Goal: Task Accomplishment & Management: Complete application form

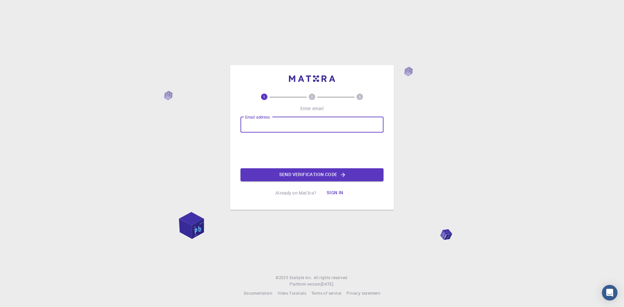
click at [312, 130] on input "Email address" at bounding box center [312, 125] width 143 height 16
type input "[EMAIL_ADDRESS][DOMAIN_NAME]"
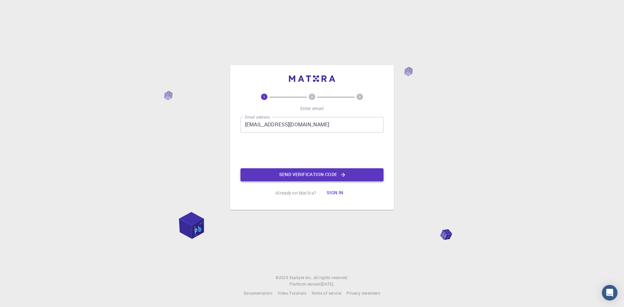
click at [347, 174] on button "Send verification code" at bounding box center [312, 174] width 143 height 13
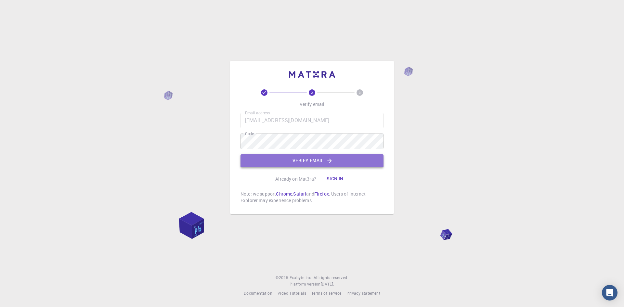
click at [314, 159] on button "Verify email" at bounding box center [312, 160] width 143 height 13
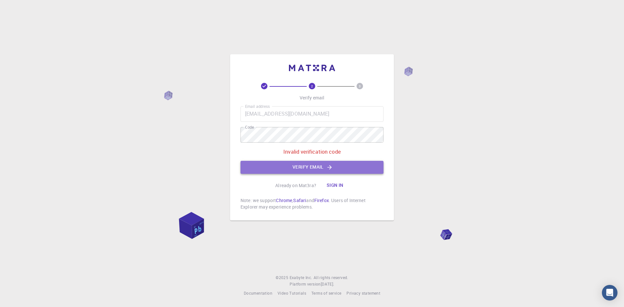
click at [316, 166] on button "Verify email" at bounding box center [312, 167] width 143 height 13
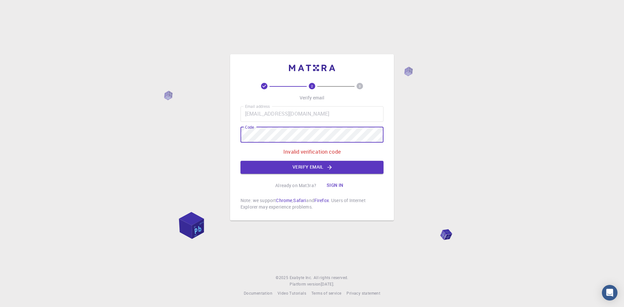
click at [189, 136] on div "2 3 Verify email Email address ntpc.rana@gmail.com Email address Code Code Inva…" at bounding box center [312, 153] width 624 height 307
click at [316, 164] on button "Verify email" at bounding box center [312, 167] width 143 height 13
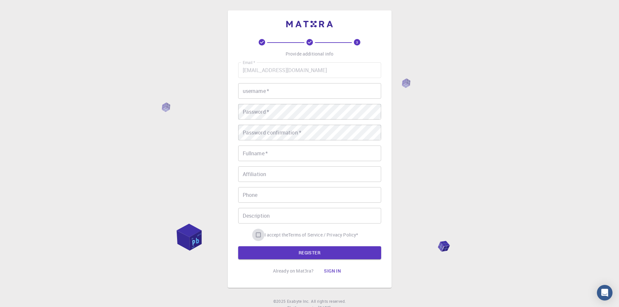
click at [258, 235] on input "I accept the Terms of Service / Privacy Policy *" at bounding box center [258, 235] width 12 height 12
checkbox input "true"
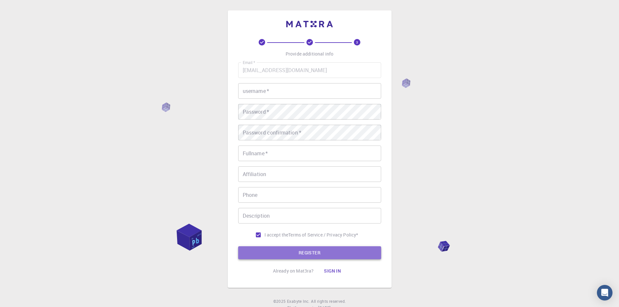
click at [337, 256] on button "REGISTER" at bounding box center [309, 252] width 143 height 13
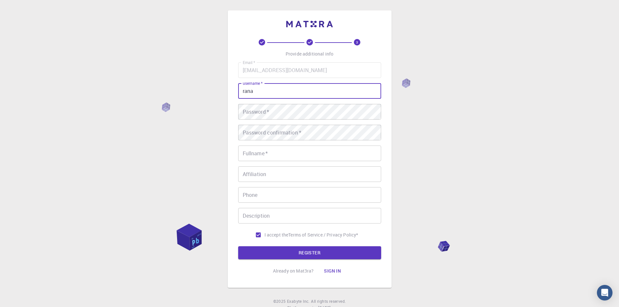
type input "rana"
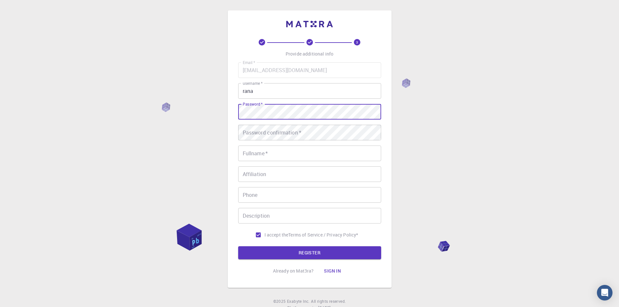
click at [462, 123] on div "3 Provide additional info Email   * ntpc.rana@gmail.com Email   * username   * …" at bounding box center [309, 165] width 619 height 331
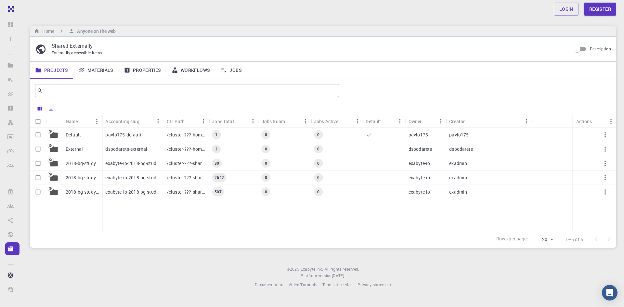
click at [204, 12] on div "Login Register" at bounding box center [323, 9] width 602 height 13
